Goal: Task Accomplishment & Management: Complete application form

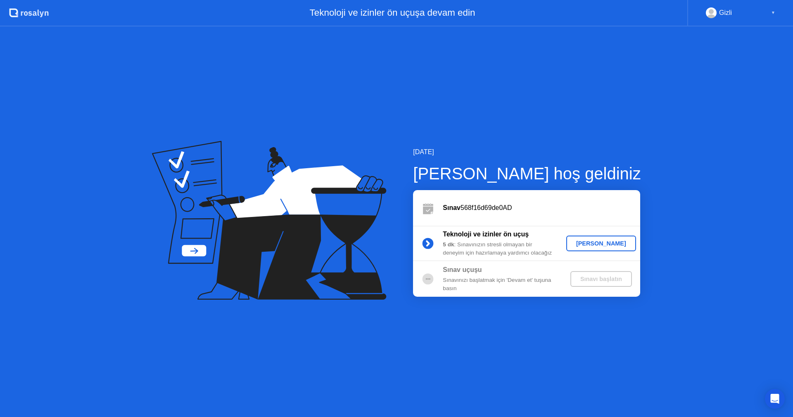
click at [593, 247] on div "[PERSON_NAME]" at bounding box center [601, 243] width 63 height 7
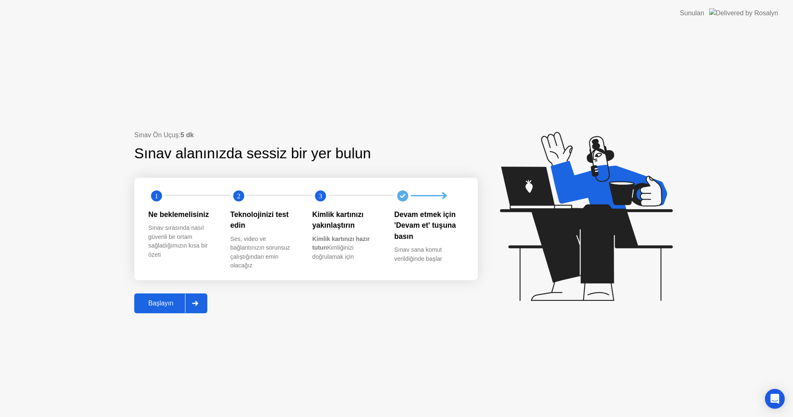
click at [156, 304] on div "Başlayın" at bounding box center [161, 302] width 48 height 7
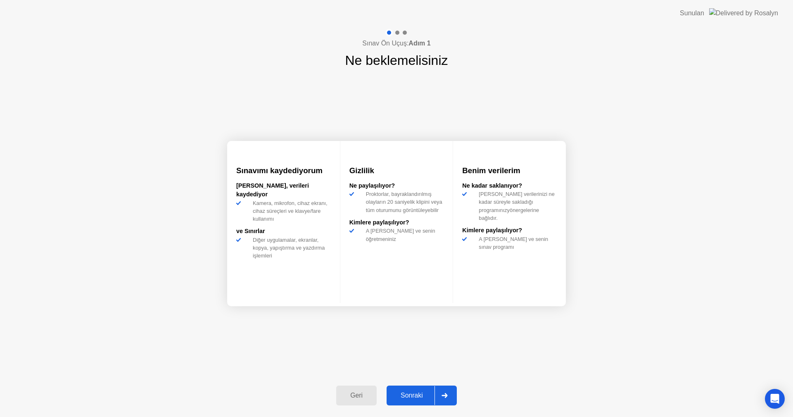
click at [422, 389] on button "Sonraki" at bounding box center [422, 395] width 70 height 20
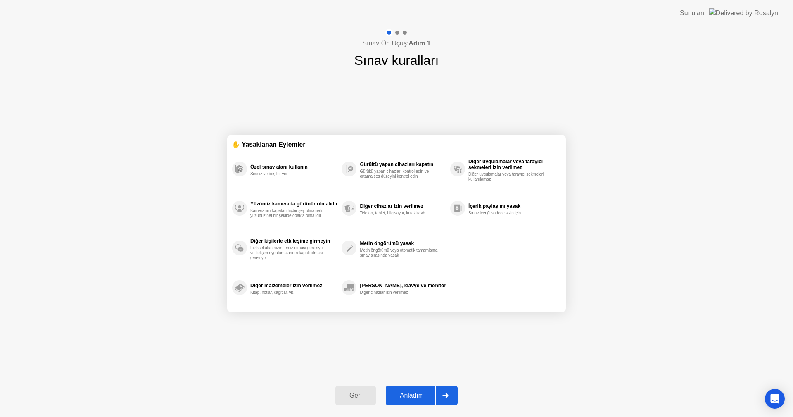
click at [423, 389] on button "Anladım" at bounding box center [422, 395] width 72 height 20
select select "**********"
select select "*******"
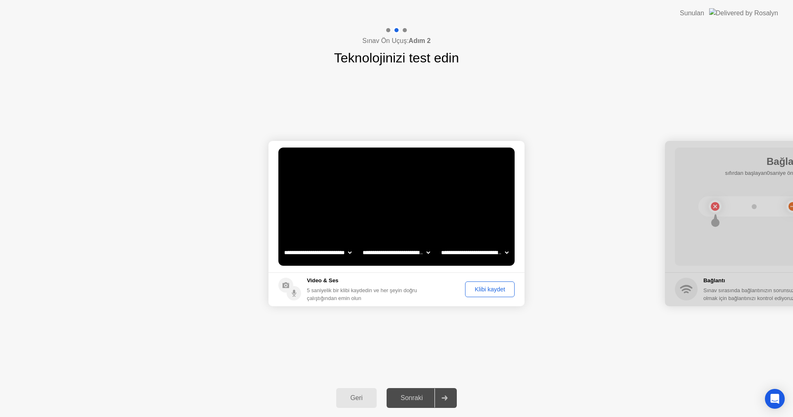
click at [432, 357] on div "**********" at bounding box center [396, 223] width 793 height 311
click at [481, 288] on div "Klibi kaydet" at bounding box center [490, 289] width 44 height 7
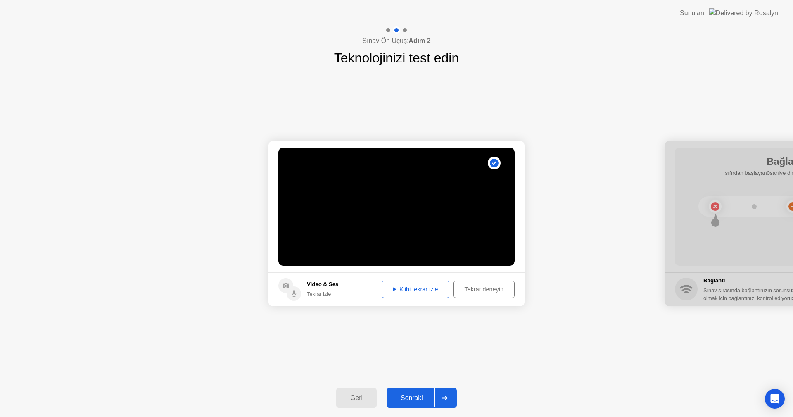
click at [409, 290] on div "Klibi tekrar izle" at bounding box center [416, 289] width 62 height 7
click at [416, 390] on button "Sonraki" at bounding box center [422, 398] width 70 height 20
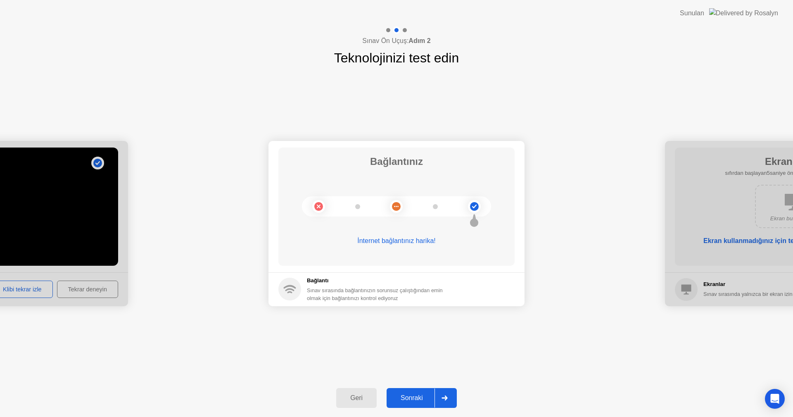
click at [422, 396] on div "Sonraki" at bounding box center [411, 397] width 45 height 7
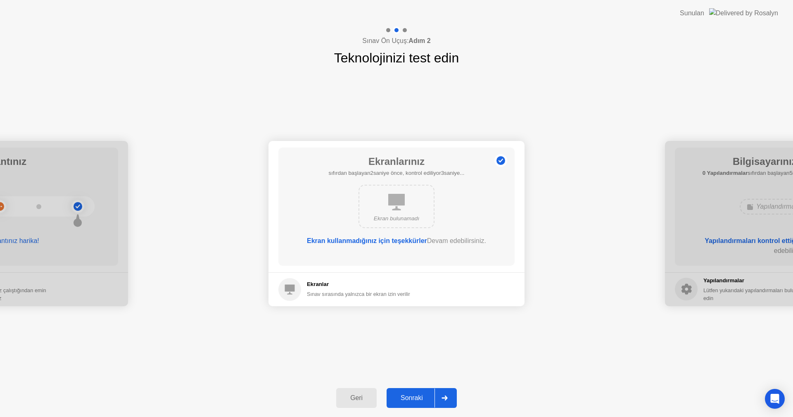
click at [423, 396] on div "Sonraki" at bounding box center [411, 397] width 45 height 7
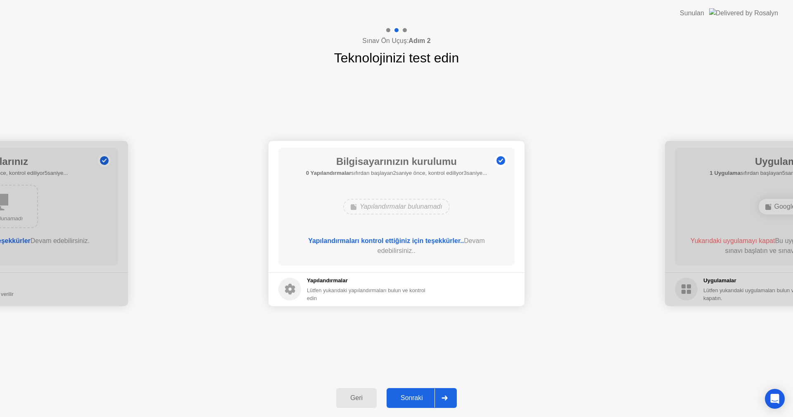
click at [423, 396] on div "Sonraki" at bounding box center [411, 397] width 45 height 7
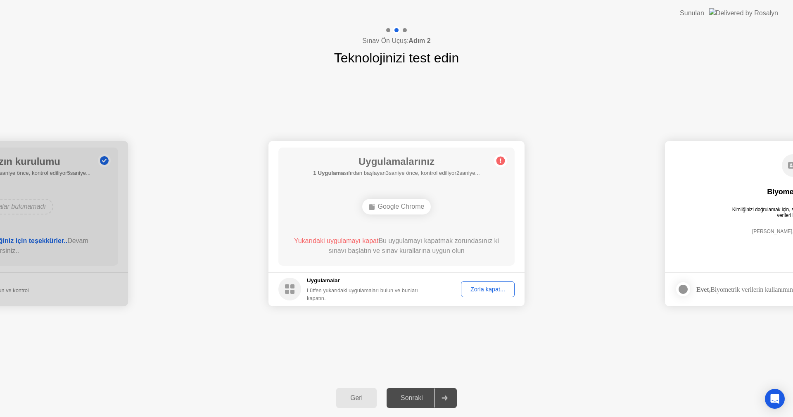
click at [503, 291] on div "Zorla kapat..." at bounding box center [488, 289] width 48 height 7
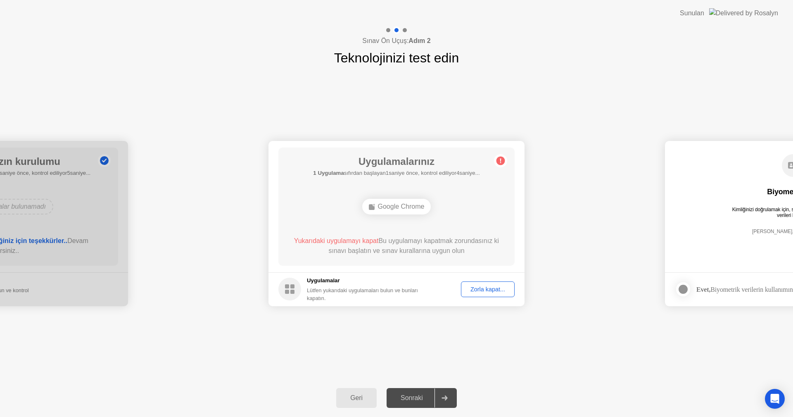
click at [414, 397] on div "Sonraki" at bounding box center [411, 397] width 45 height 7
click at [497, 291] on div "Zorla kapat..." at bounding box center [488, 289] width 48 height 7
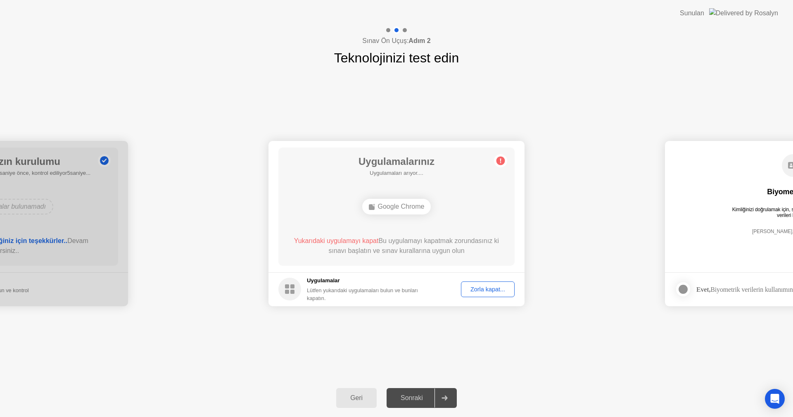
click at [418, 396] on div "Sonraki" at bounding box center [411, 397] width 45 height 7
drag, startPoint x: 330, startPoint y: 292, endPoint x: 438, endPoint y: 291, distance: 108.2
click at [432, 291] on div "Lütfen yukarıdaki uygulamaları bulun ve bunları kapatın." at bounding box center [369, 294] width 125 height 16
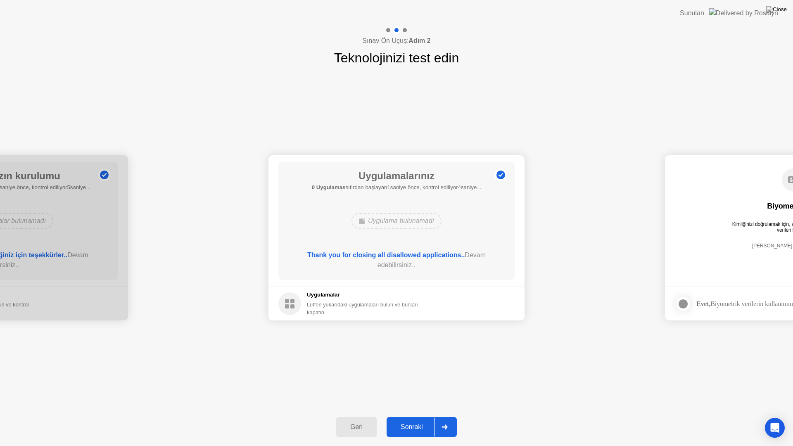
click at [427, 416] on div "Sonraki" at bounding box center [411, 426] width 45 height 7
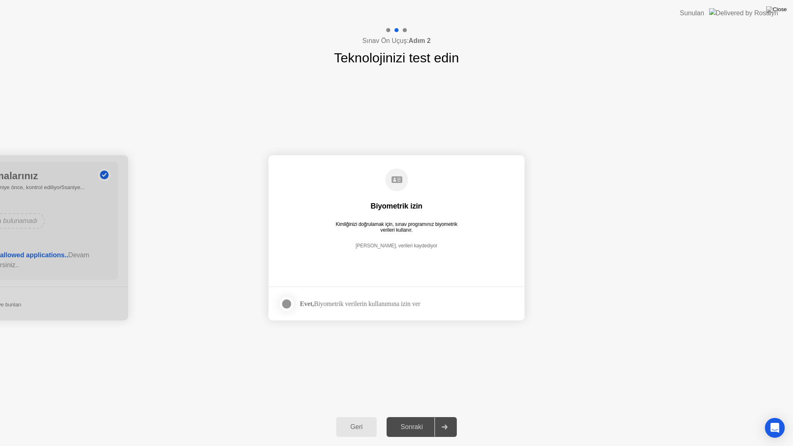
click at [414, 416] on div "Sonraki" at bounding box center [411, 426] width 45 height 7
click at [290, 306] on div at bounding box center [287, 304] width 10 height 10
click at [418, 416] on div "Sonraki" at bounding box center [411, 426] width 45 height 7
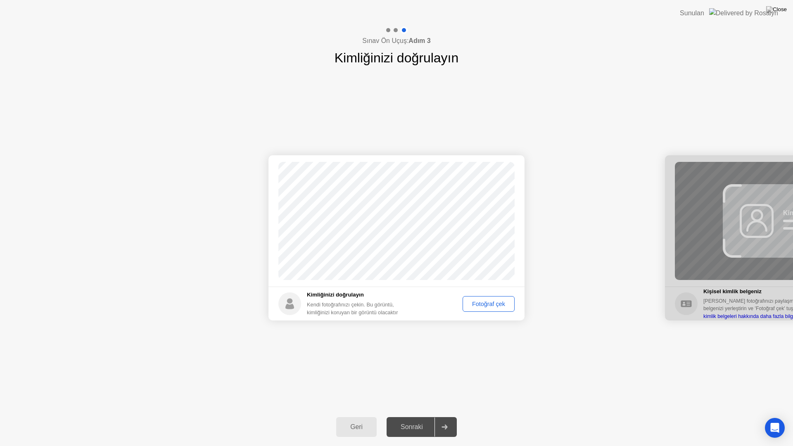
click at [418, 416] on div "Sonraki" at bounding box center [411, 426] width 45 height 7
click at [478, 303] on div "Fotoğraf çek" at bounding box center [489, 304] width 46 height 7
click at [423, 416] on div "Sonraki" at bounding box center [411, 426] width 45 height 7
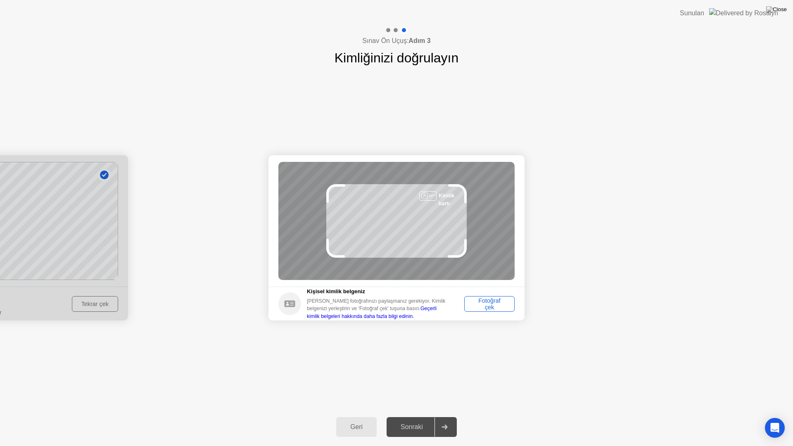
click at [498, 306] on div "Fotoğraf çek" at bounding box center [489, 303] width 45 height 13
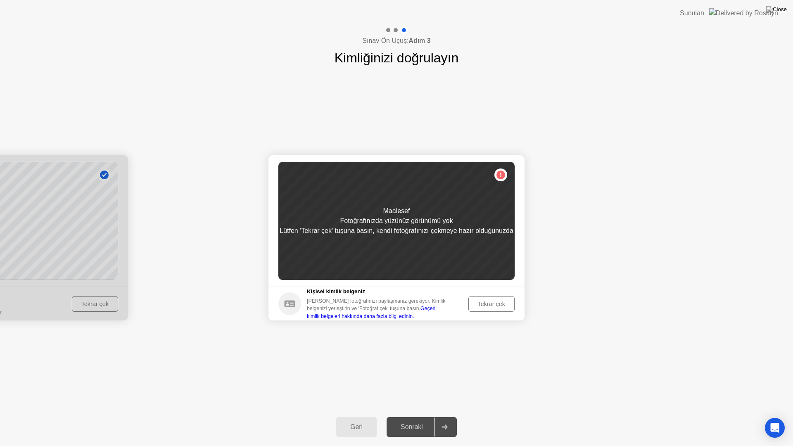
click at [493, 311] on button "Tekrar çek" at bounding box center [491, 304] width 46 height 16
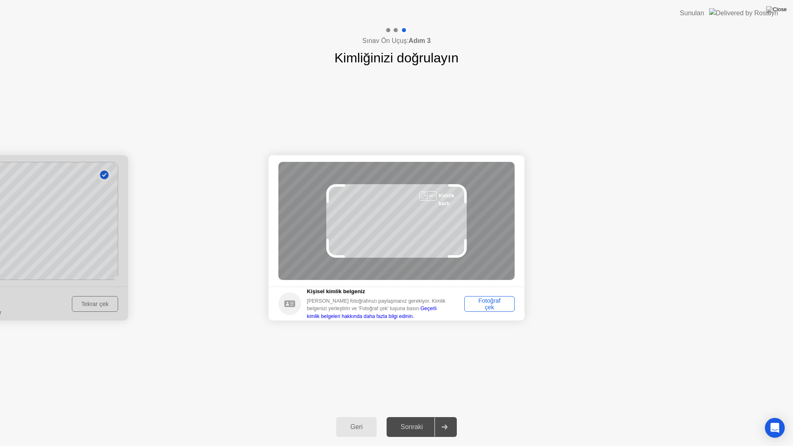
click at [501, 306] on div "Fotoğraf çek" at bounding box center [489, 303] width 45 height 13
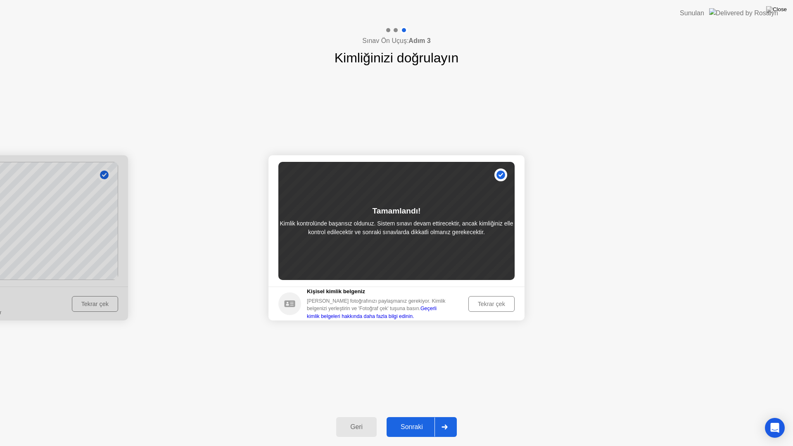
click at [425, 416] on div "Sonraki" at bounding box center [411, 426] width 45 height 7
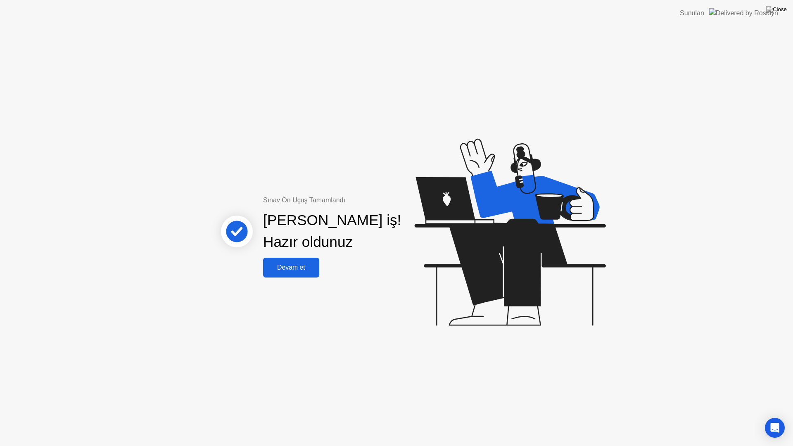
click at [301, 265] on div "Devam et" at bounding box center [291, 267] width 51 height 7
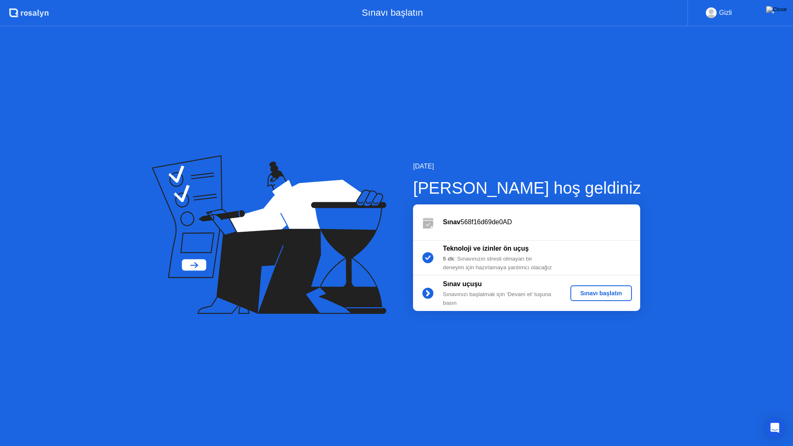
click at [604, 297] on div "Sınavı başlatın" at bounding box center [601, 293] width 55 height 7
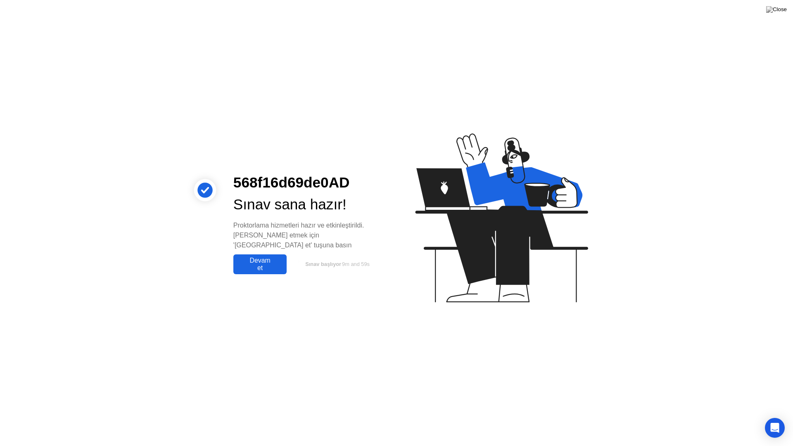
click at [261, 257] on div "Devam et" at bounding box center [260, 264] width 48 height 15
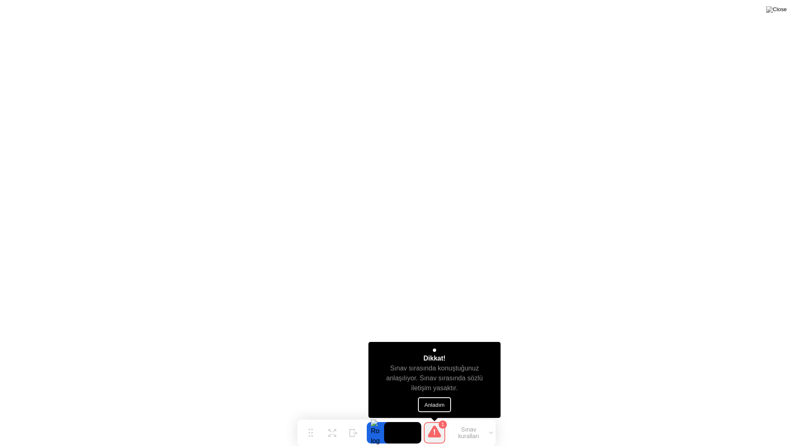
click at [445, 402] on button "Anladım" at bounding box center [434, 404] width 33 height 15
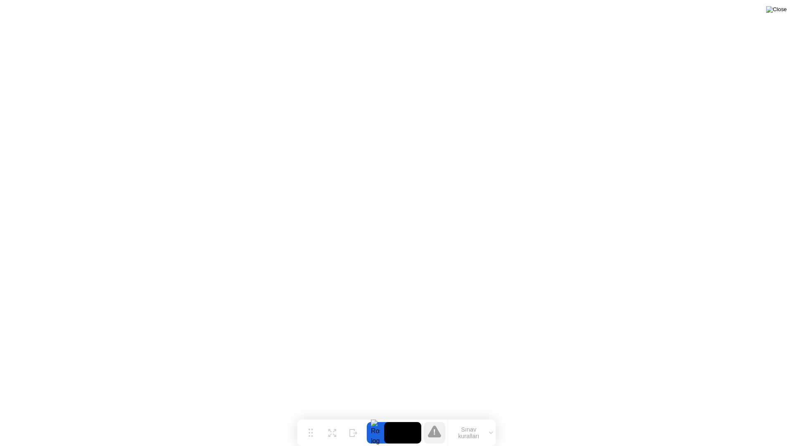
click at [781, 9] on img at bounding box center [776, 9] width 21 height 7
